Goal: Transaction & Acquisition: Purchase product/service

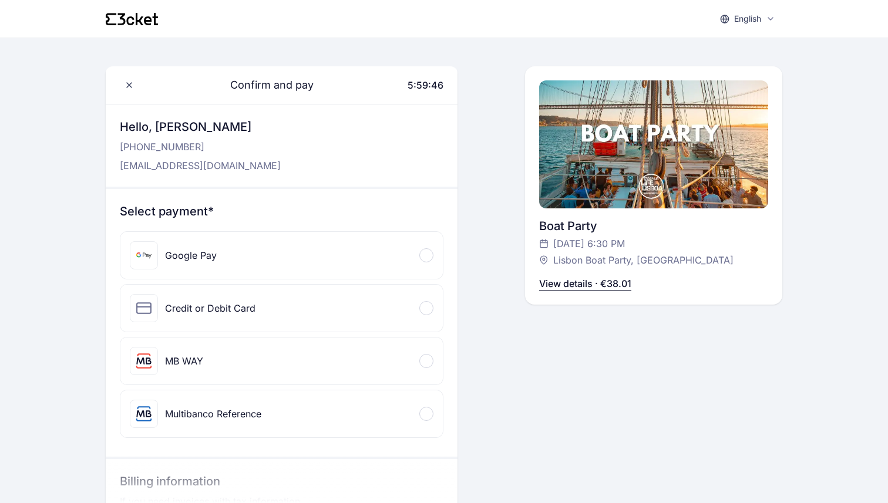
click at [587, 287] on p "View details · €38.01" at bounding box center [585, 284] width 92 height 14
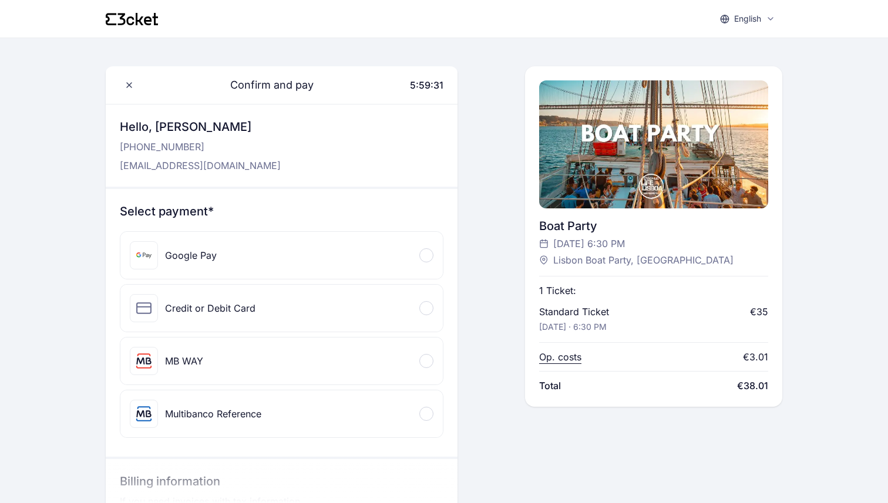
click at [290, 306] on div "Credit or Debit Card" at bounding box center [281, 308] width 322 height 47
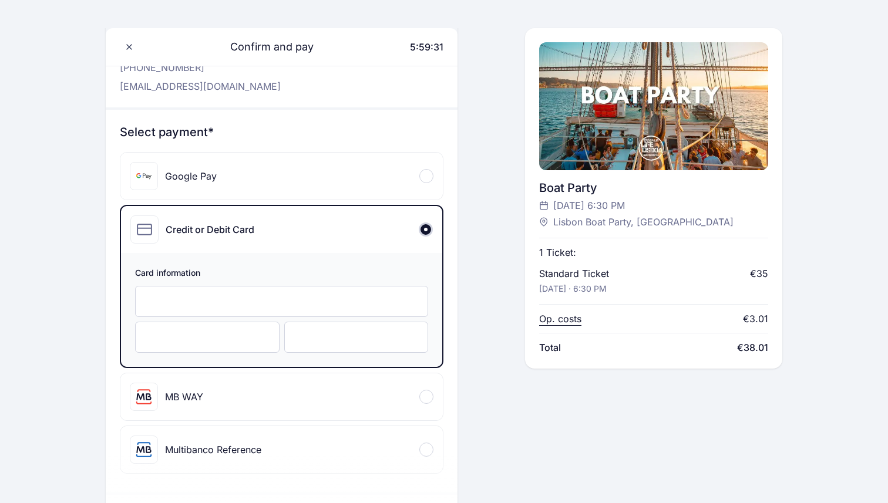
scroll to position [91, 0]
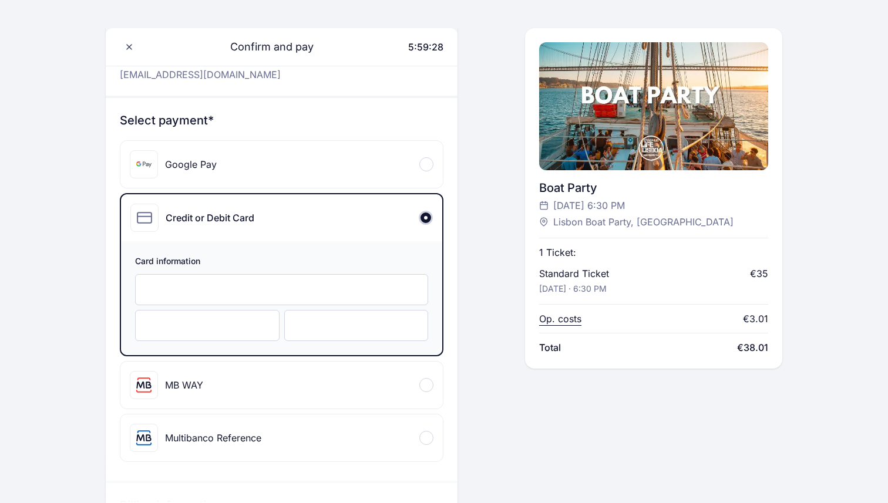
click at [80, 318] on div "English English Português Català Español Français Confirm and pay 5:59:28 Hello…" at bounding box center [444, 454] width 888 height 1090
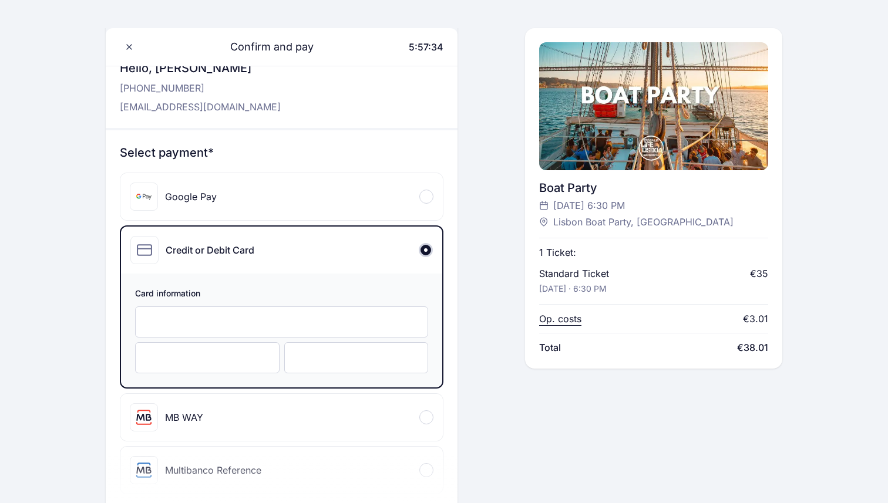
scroll to position [0, 0]
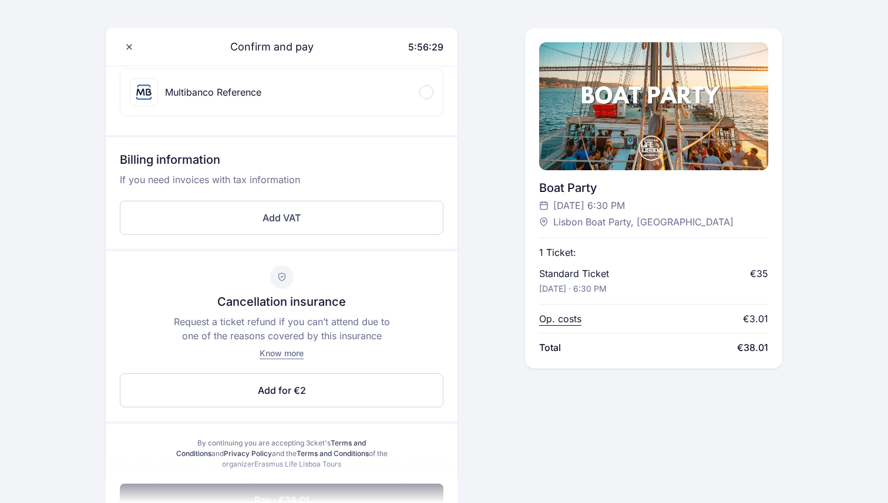
scroll to position [514, 0]
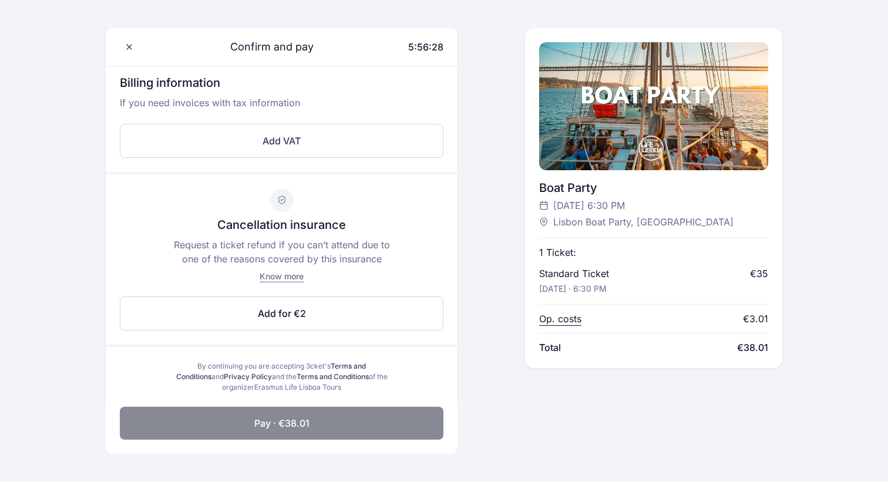
click at [335, 428] on button "Pay · €38.01" at bounding box center [282, 423] width 324 height 33
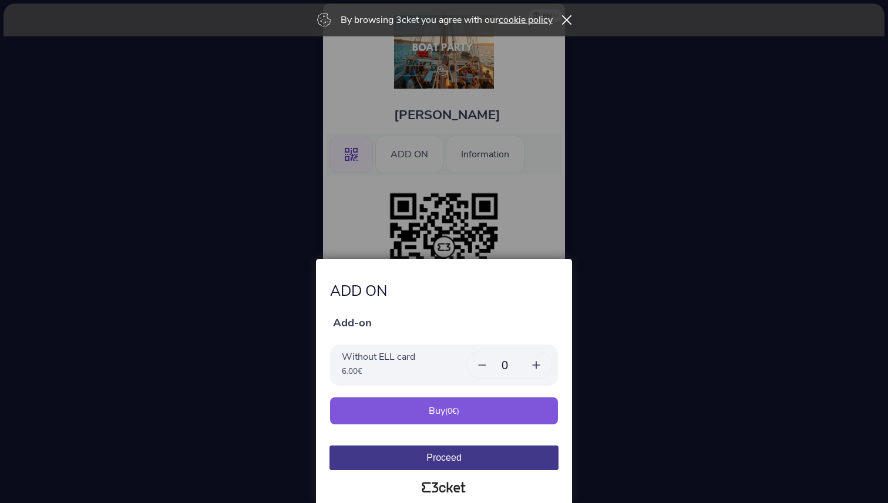
click at [538, 365] on icon at bounding box center [536, 365] width 7 height 0
type input "1"
click at [507, 409] on div "Buy ( 6.00 €)" at bounding box center [444, 410] width 228 height 27
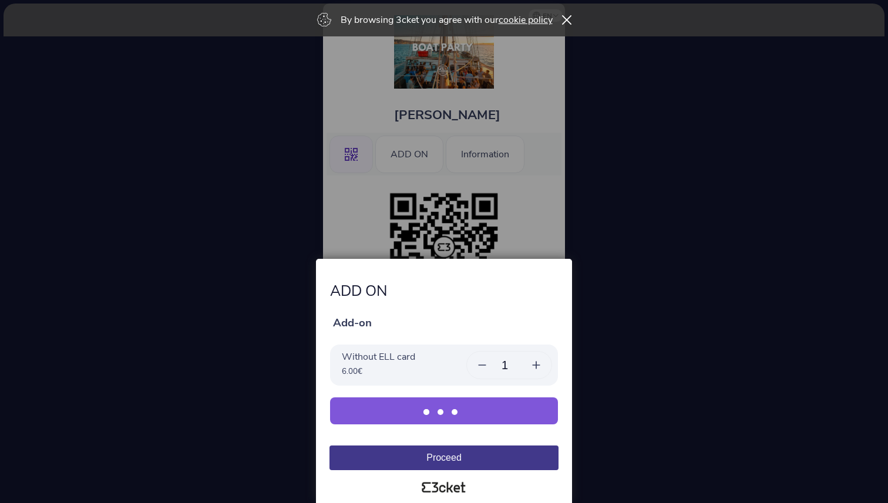
click at [507, 409] on button "Buy ( 6.00 €)" at bounding box center [444, 410] width 228 height 27
click at [484, 461] on button "Proceed" at bounding box center [443, 458] width 229 height 25
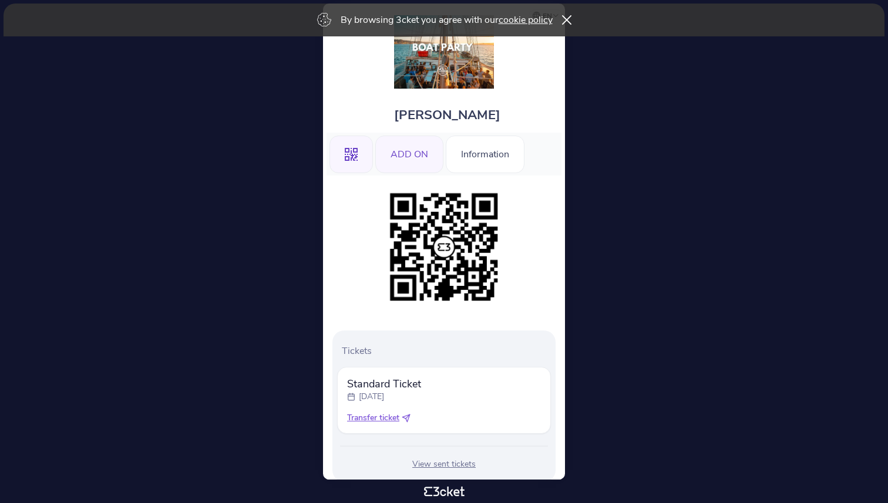
click at [425, 147] on div "ADD ON" at bounding box center [409, 155] width 68 height 38
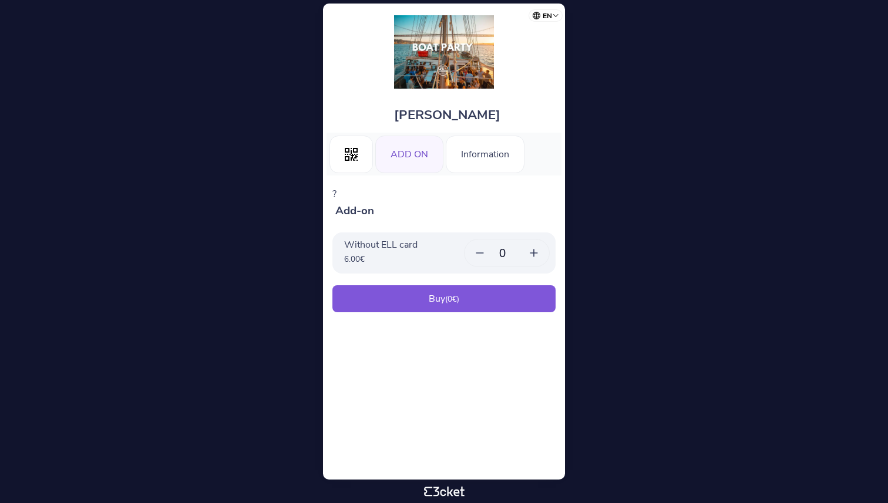
click at [534, 249] on icon at bounding box center [534, 253] width 12 height 12
type input "1"
click at [512, 292] on div "Buy ( 6.00 €)" at bounding box center [443, 298] width 223 height 27
click at [0, 0] on div "Buy ( 6.00 €)" at bounding box center [0, 0] width 0 height 0
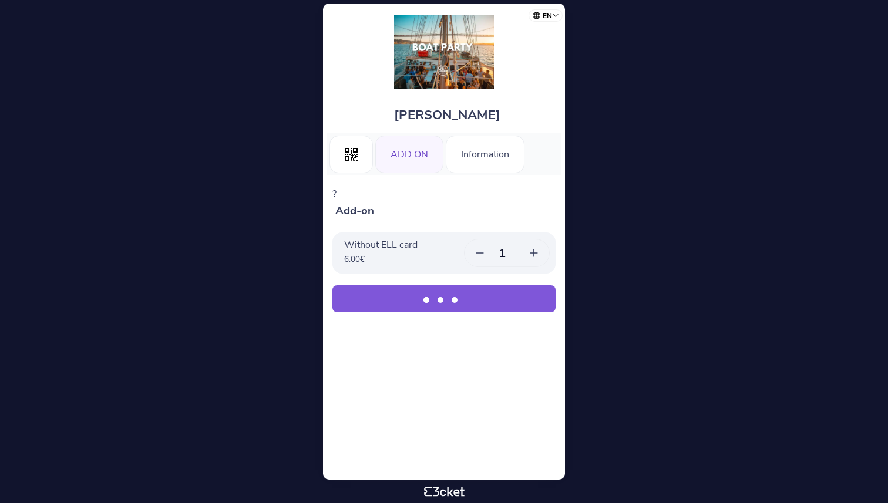
click at [512, 292] on button "Buy ( 6.00 €)" at bounding box center [443, 298] width 223 height 27
click at [353, 163] on div ".st0{fill-rule:evenodd;clip-rule:evenodd;}" at bounding box center [350, 155] width 43 height 38
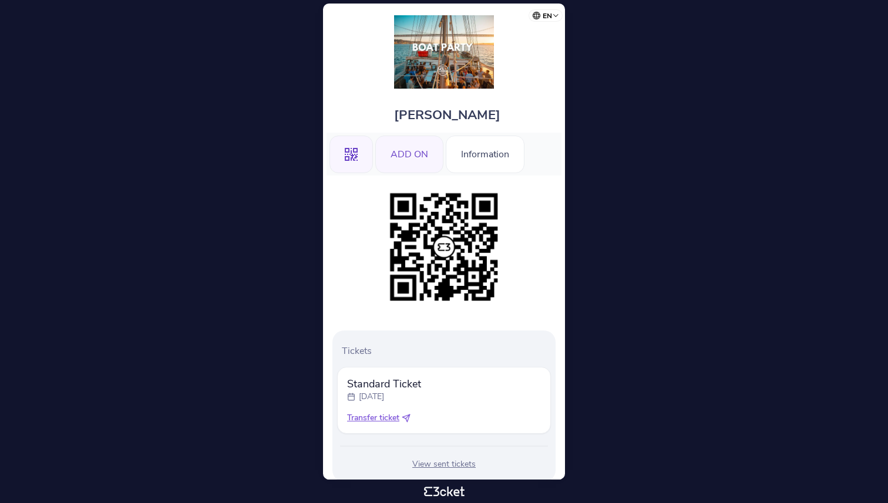
click at [415, 164] on div "ADD ON" at bounding box center [409, 155] width 68 height 38
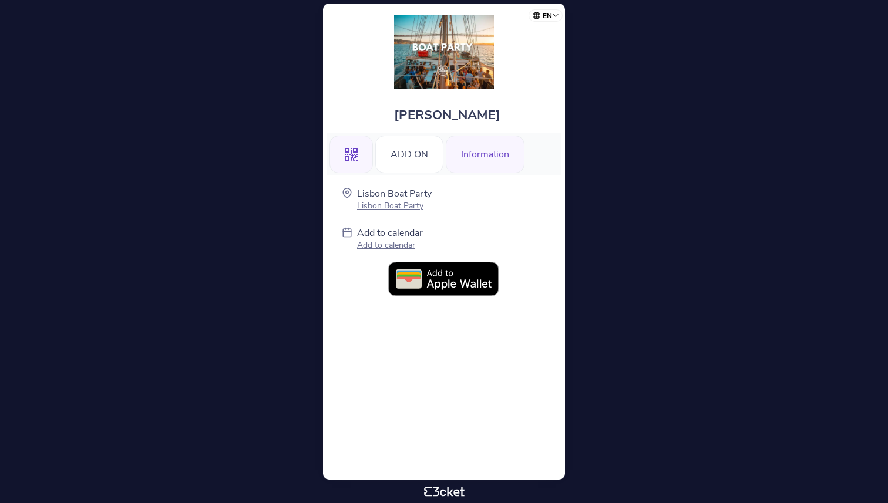
click at [350, 151] on icon ".st0{fill-rule:evenodd;clip-rule:evenodd;}" at bounding box center [351, 154] width 13 height 13
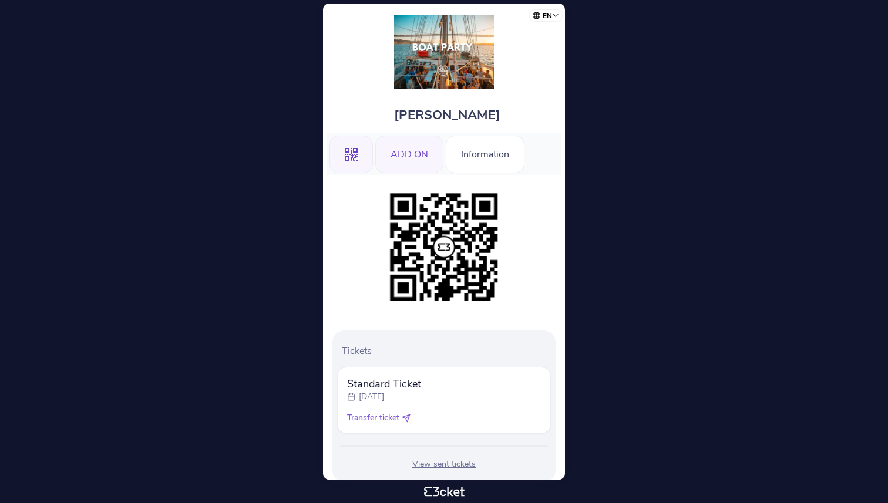
click at [423, 163] on div "ADD ON" at bounding box center [409, 155] width 68 height 38
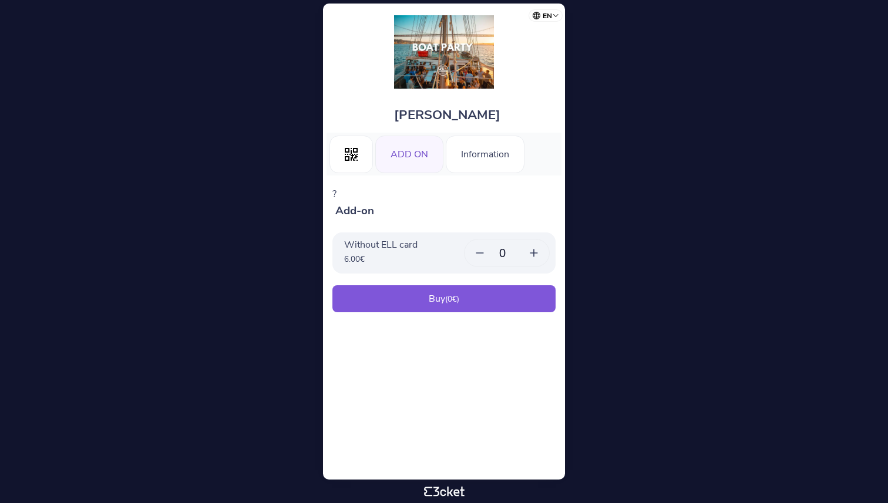
click at [540, 244] on div at bounding box center [533, 253] width 31 height 27
type input "1"
click at [510, 293] on div "Buy ( 6.00 €)" at bounding box center [443, 298] width 223 height 27
click at [408, 298] on div "Buy ( 6.00 €)" at bounding box center [443, 298] width 223 height 27
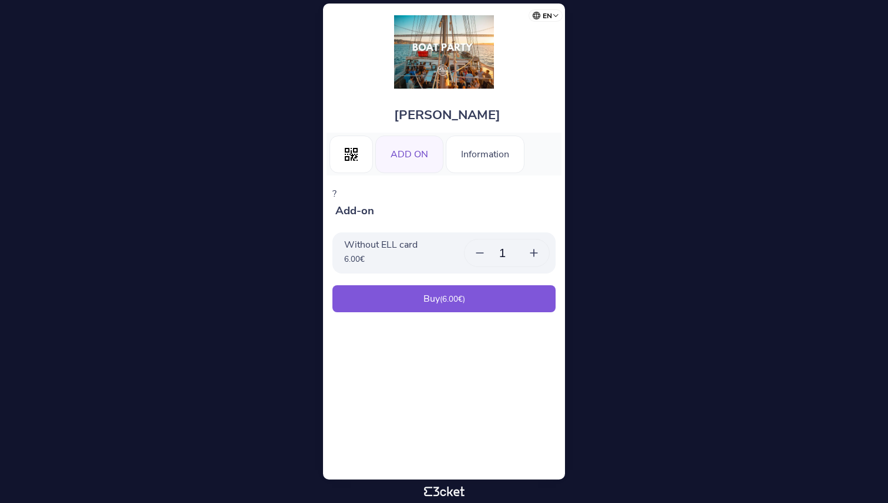
click at [408, 298] on div "Buy ( 6.00 €)" at bounding box center [443, 298] width 223 height 27
click at [465, 153] on div "Information" at bounding box center [485, 155] width 79 height 38
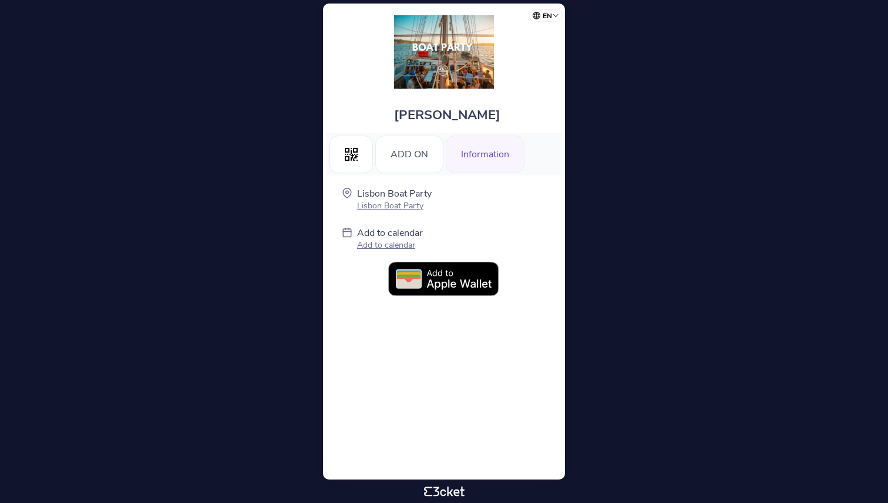
click at [322, 152] on body "en Português ([GEOGRAPHIC_DATA]) English Español Catalan [DEMOGRAPHIC_DATA] [PE…" at bounding box center [444, 252] width 878 height 494
click at [345, 152] on icon at bounding box center [351, 154] width 13 height 13
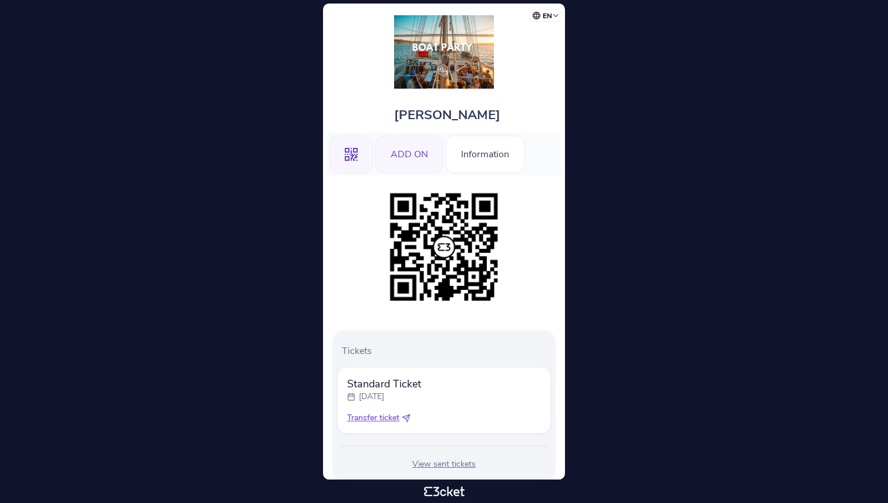
click at [415, 164] on div "ADD ON" at bounding box center [409, 155] width 68 height 38
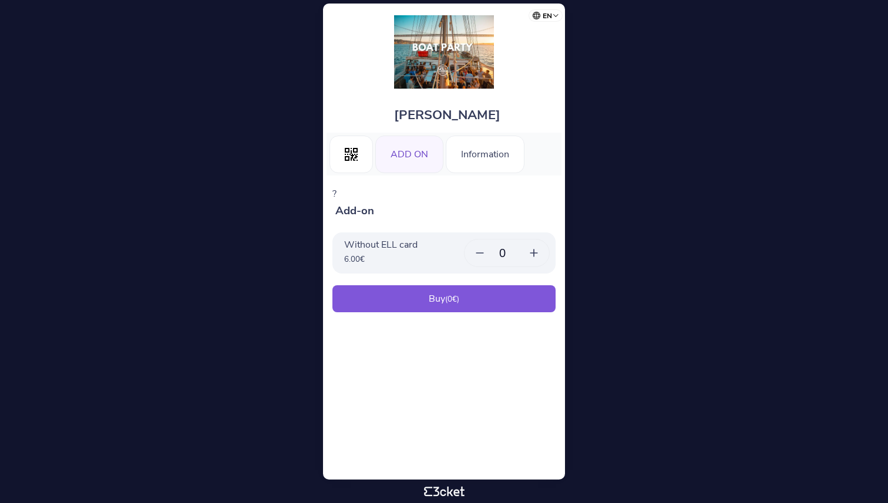
click at [536, 248] on icon at bounding box center [534, 253] width 12 height 12
type input "1"
click at [486, 297] on div "Buy ( 6.00 €)" at bounding box center [443, 298] width 223 height 27
